Goal: Information Seeking & Learning: Learn about a topic

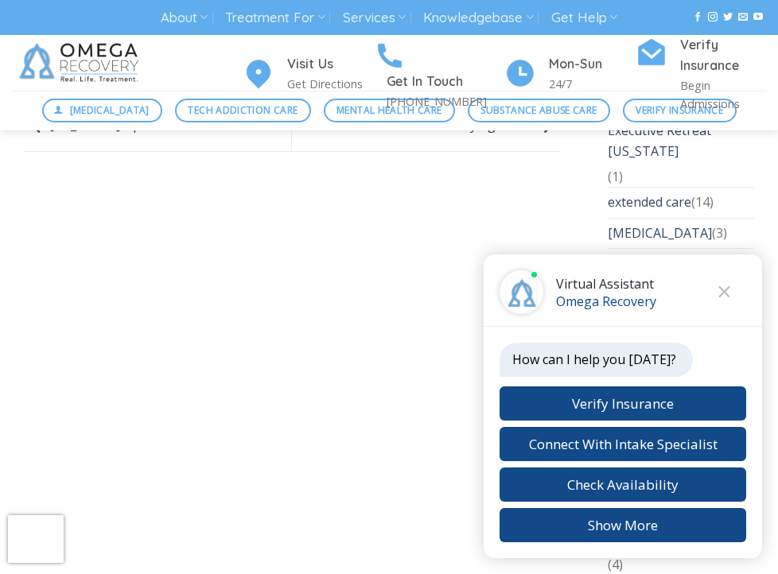
scroll to position [3859, 0]
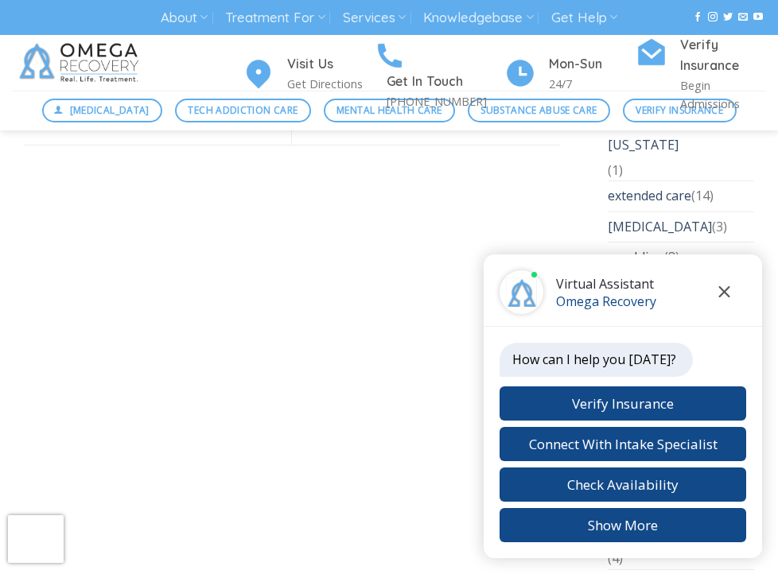
click at [723, 301] on button "Close chat" at bounding box center [724, 292] width 44 height 44
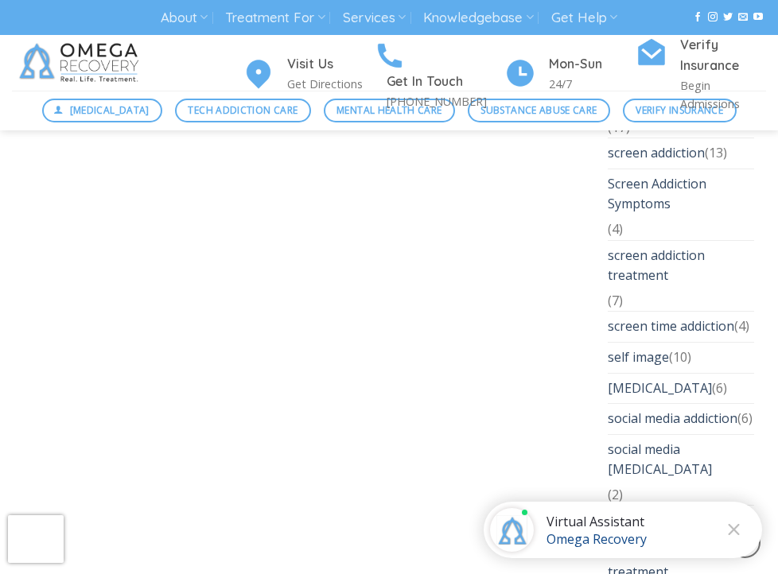
scroll to position [5149, 0]
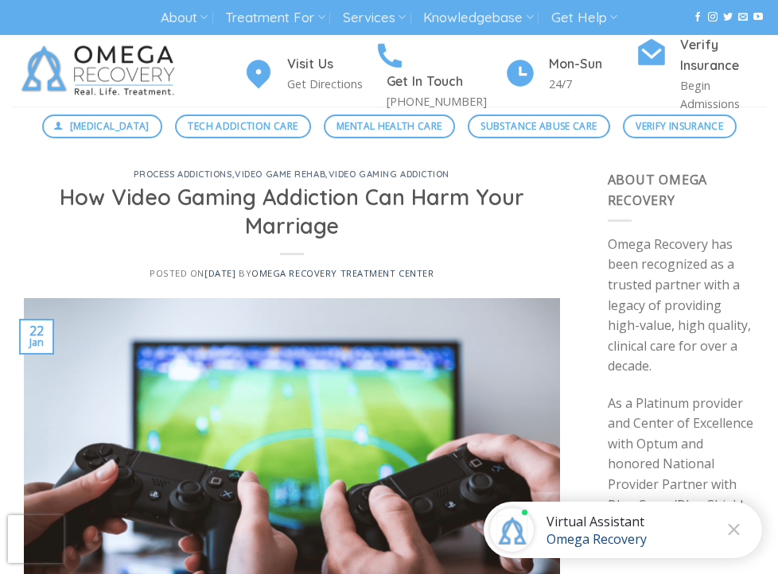
scroll to position [0, 0]
click at [500, 279] on div "process addictions , Video Game Rehab , Video Gaming Addiction How Video Gaming…" at bounding box center [292, 234] width 536 height 128
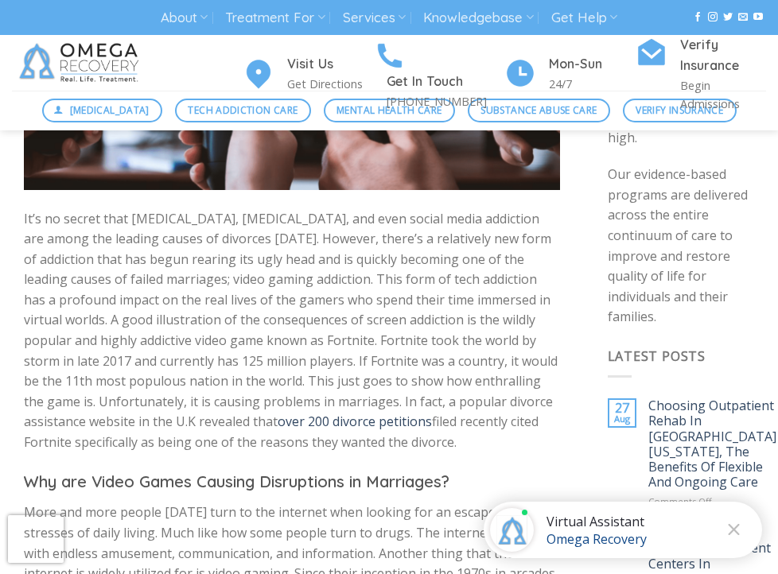
scroll to position [409, 0]
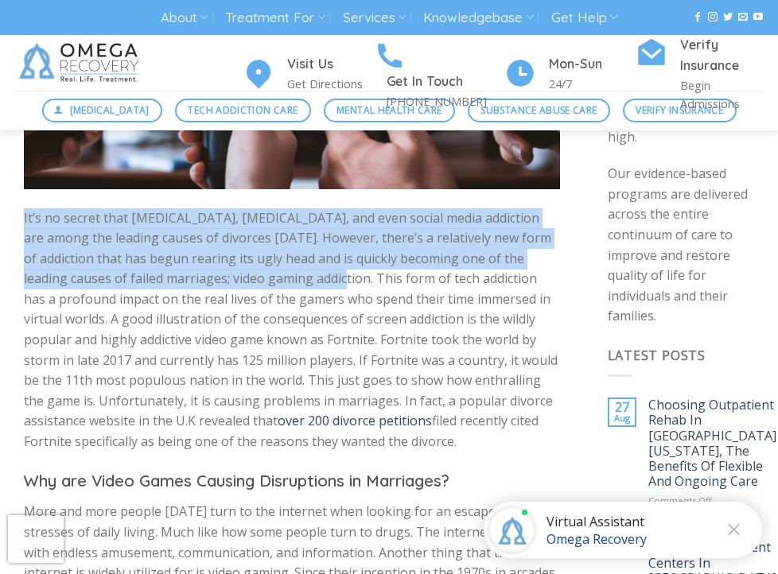
drag, startPoint x: 268, startPoint y: 278, endPoint x: -45, endPoint y: 217, distance: 319.2
copy p "It’s no secret that [MEDICAL_DATA], [MEDICAL_DATA], and even social media addic…"
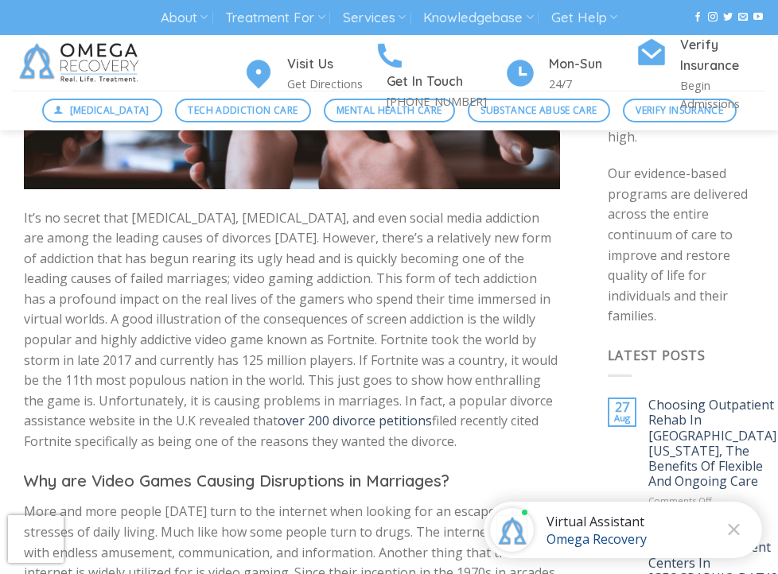
click at [298, 403] on p "It’s no secret that [MEDICAL_DATA], [MEDICAL_DATA], and even social media addic…" at bounding box center [292, 330] width 536 height 244
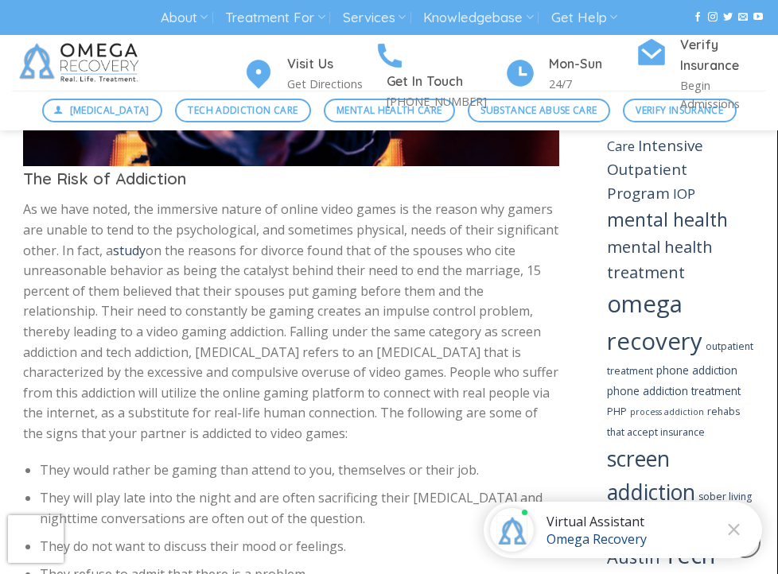
scroll to position [2203, 0]
click at [133, 242] on link "study" at bounding box center [130, 251] width 33 height 18
drag, startPoint x: 21, startPoint y: 282, endPoint x: 351, endPoint y: 383, distance: 344.3
click at [310, 403] on p "As we have noted, the immersive nature of online video games is the reason why …" at bounding box center [292, 322] width 536 height 244
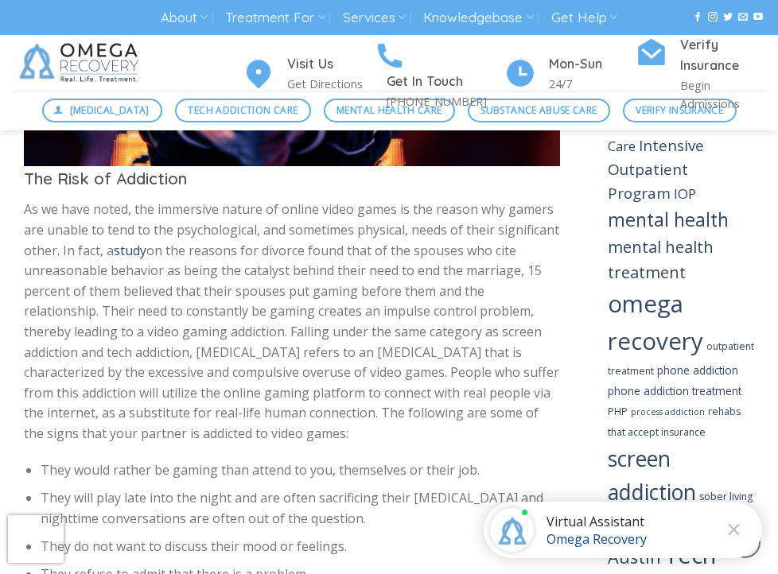
drag, startPoint x: 353, startPoint y: 229, endPoint x: 317, endPoint y: 610, distance: 382.8
click at [318, 554] on div "It’s no secret that [MEDICAL_DATA], [MEDICAL_DATA], and even social media addic…" at bounding box center [292, 50] width 536 height 3310
drag, startPoint x: 317, startPoint y: 610, endPoint x: 428, endPoint y: 135, distance: 487.8
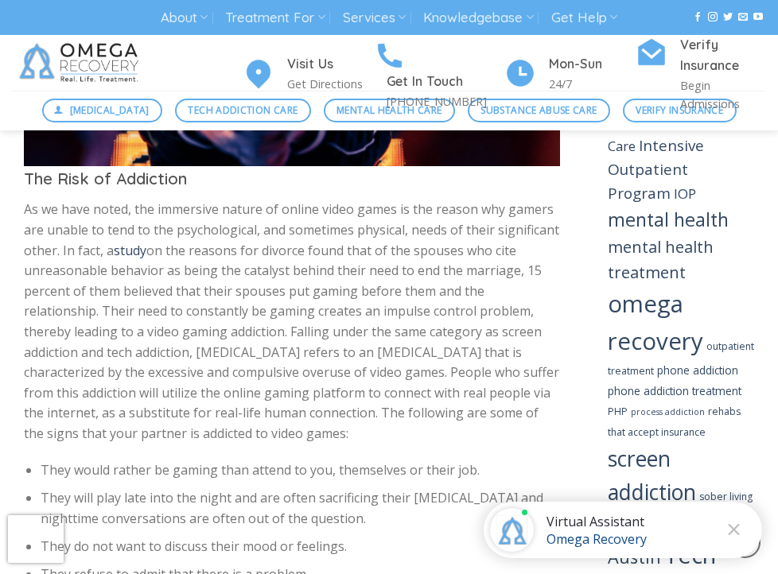
drag, startPoint x: 381, startPoint y: 485, endPoint x: 353, endPoint y: 160, distance: 326.6
click at [353, 160] on div "It’s no secret that [MEDICAL_DATA], [MEDICAL_DATA], and even social media addic…" at bounding box center [292, 50] width 536 height 3310
click at [230, 409] on div "It’s no secret that [MEDICAL_DATA], [MEDICAL_DATA], and even social media addic…" at bounding box center [292, 50] width 536 height 3310
